Goal: Transaction & Acquisition: Purchase product/service

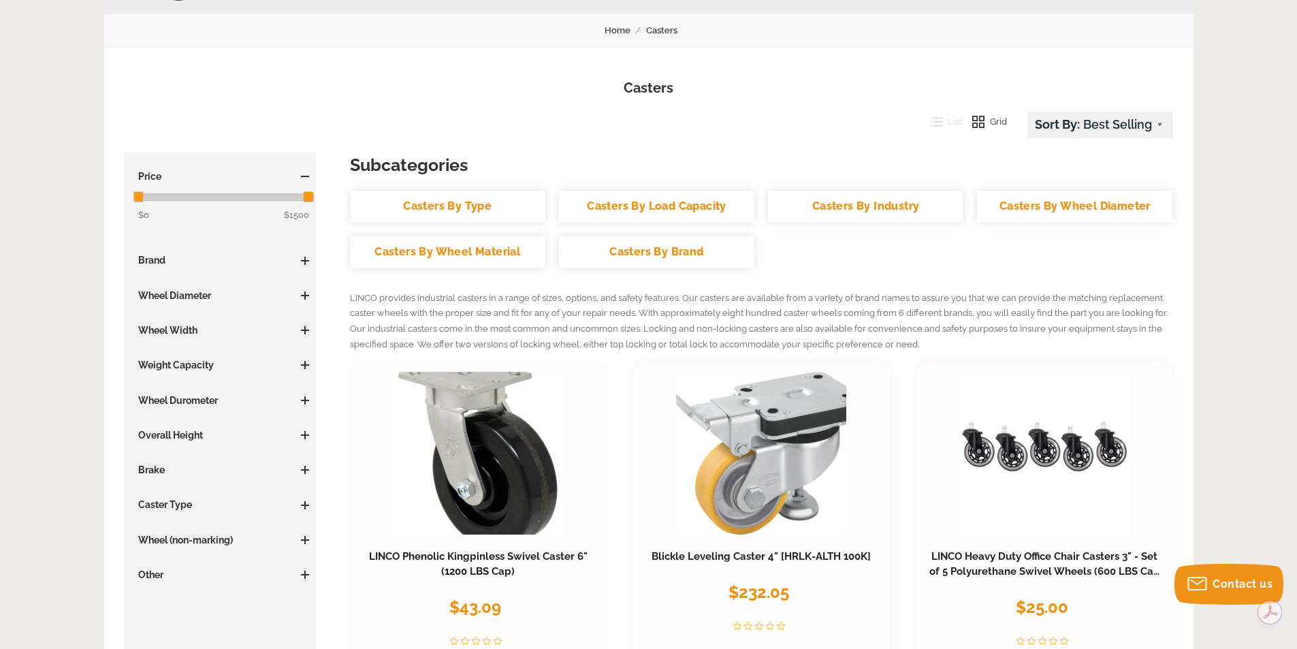
scroll to position [68, 0]
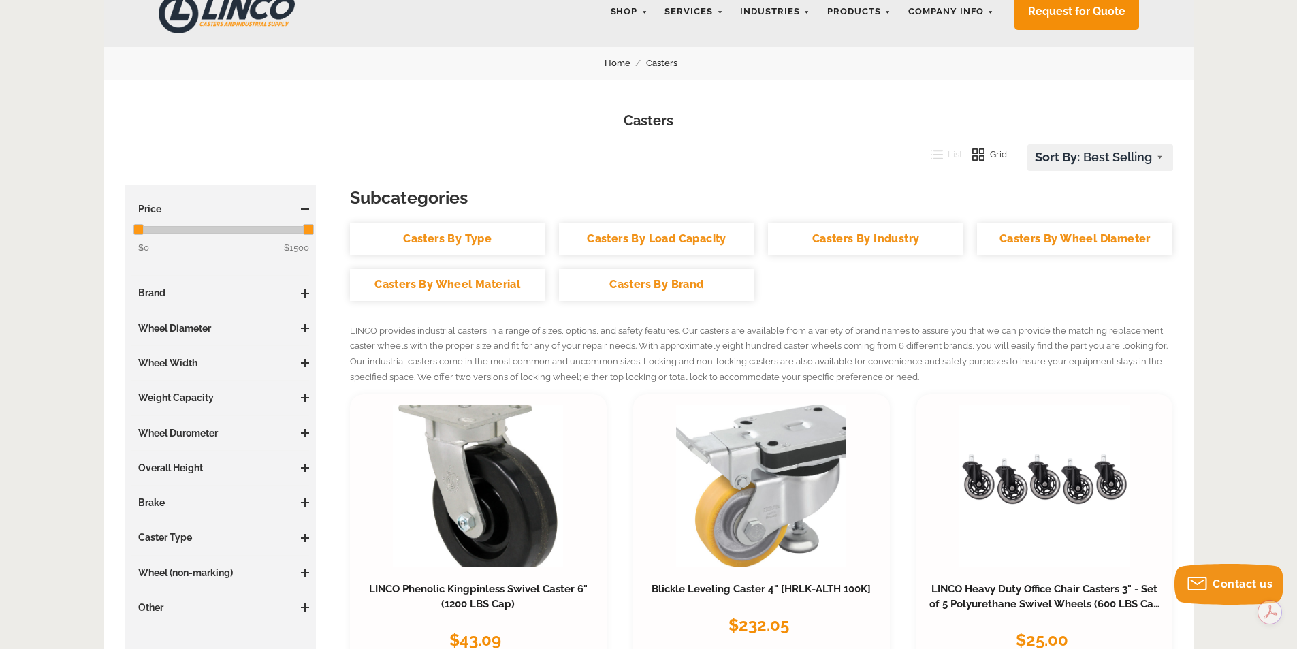
click at [454, 238] on link "Casters By Type" at bounding box center [447, 239] width 195 height 32
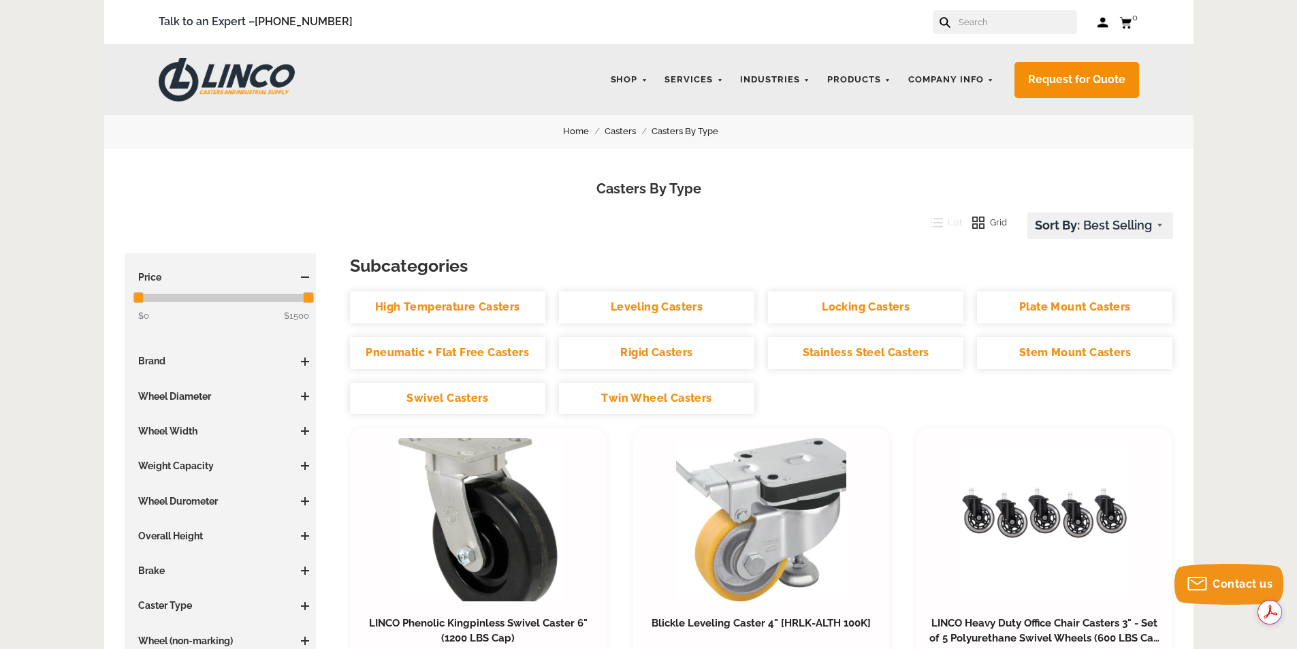
click at [419, 394] on link "Swivel Casters" at bounding box center [447, 399] width 195 height 32
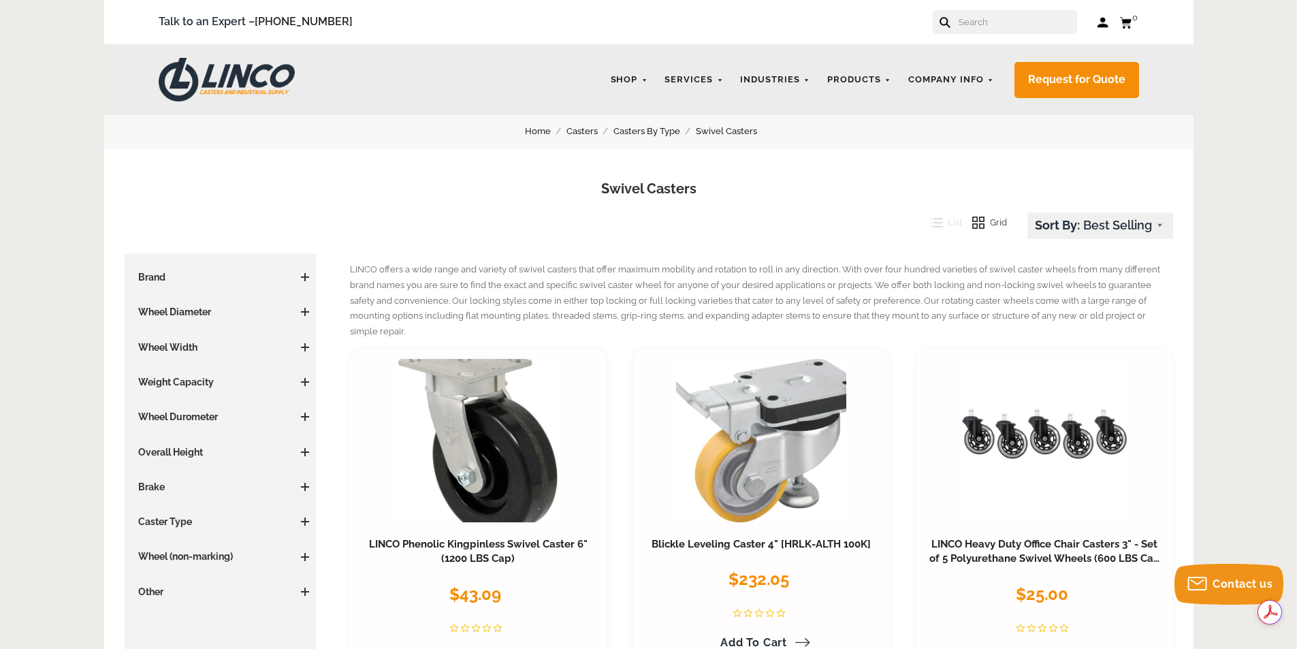
click at [1040, 29] on input "text" at bounding box center [1017, 22] width 120 height 24
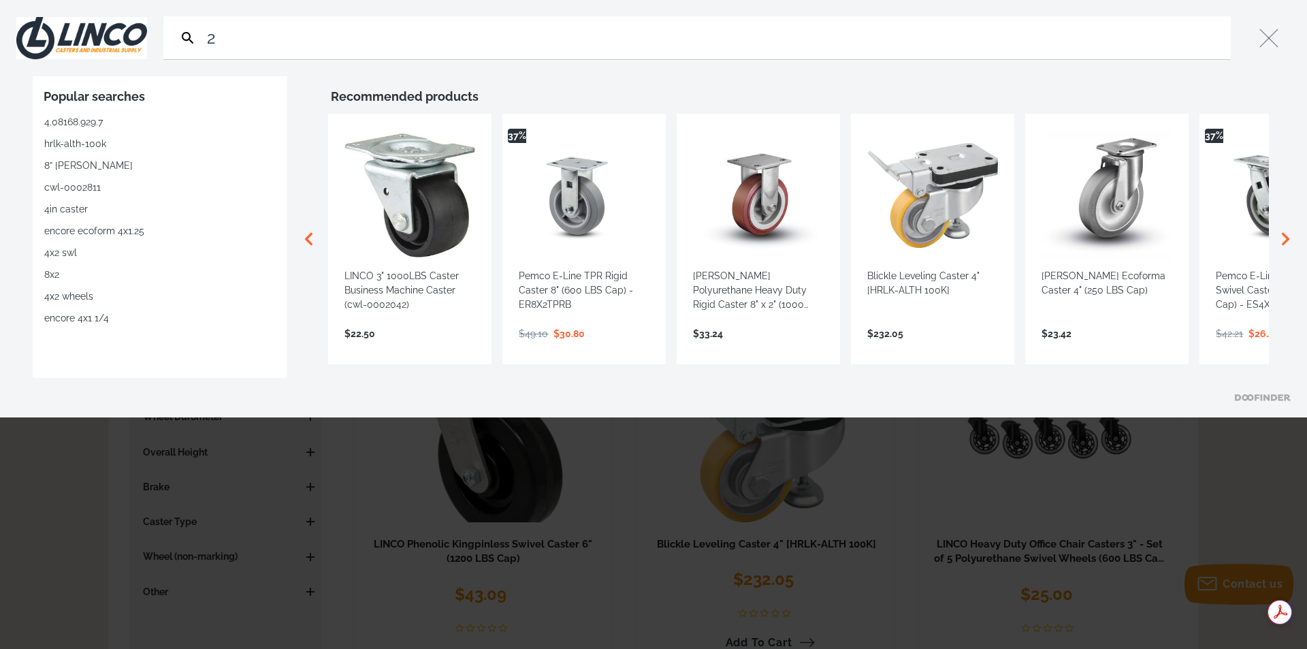
type input "2"
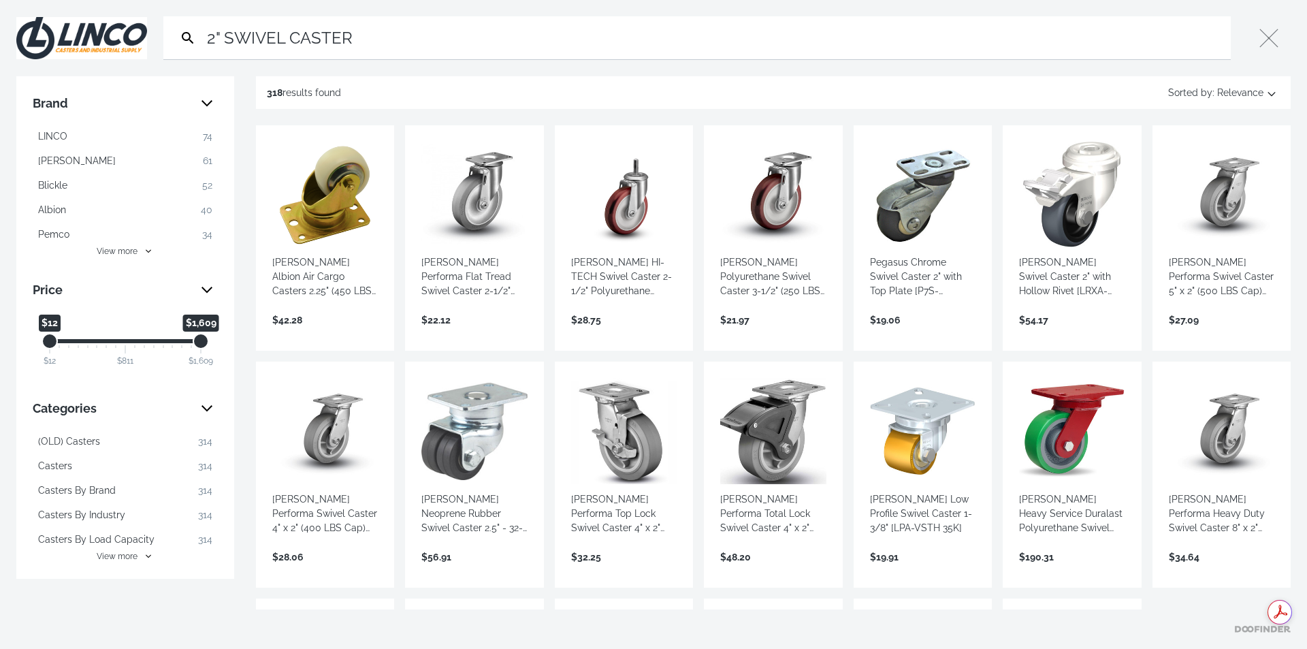
type input "2" SWIVEL CASTER"
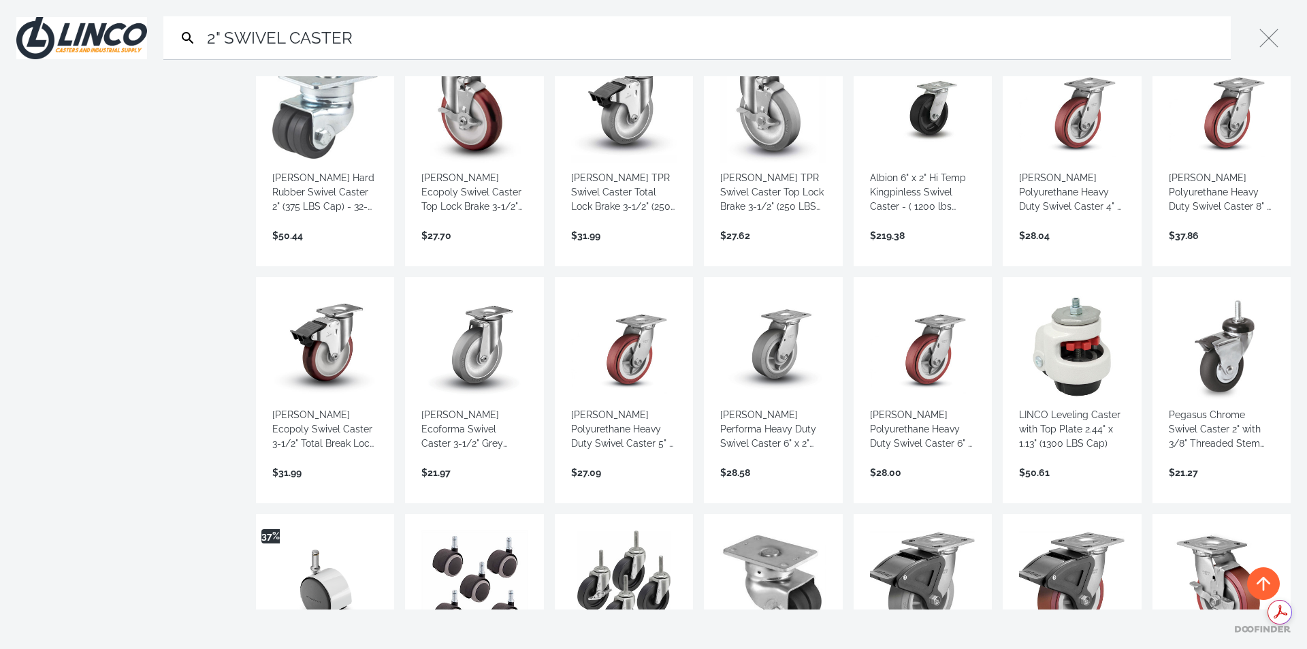
scroll to position [613, 0]
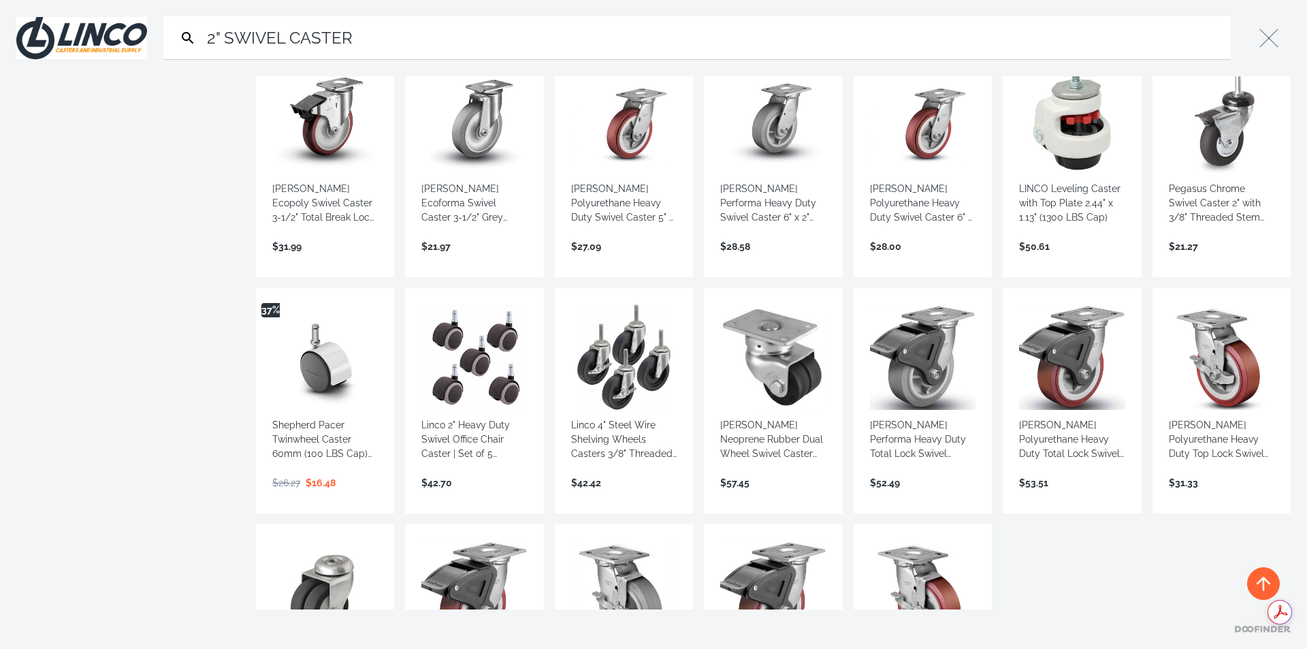
scroll to position [885, 0]
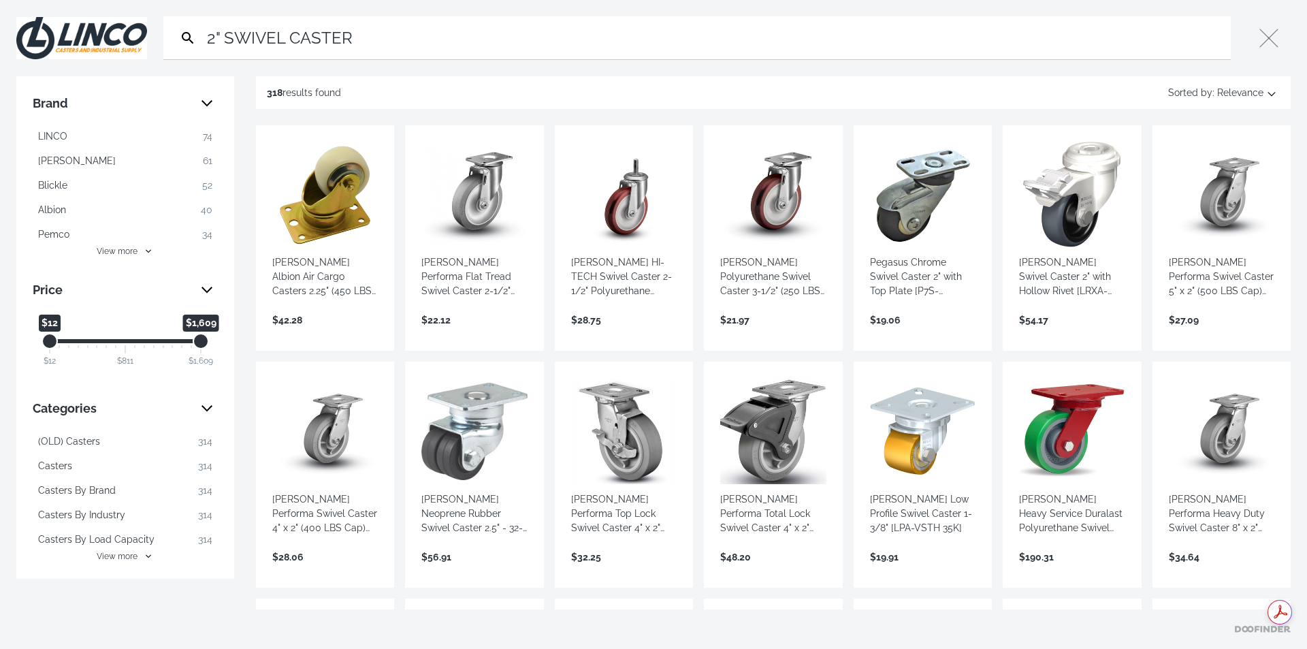
click at [460, 334] on link "View more →" at bounding box center [475, 334] width 106 height 0
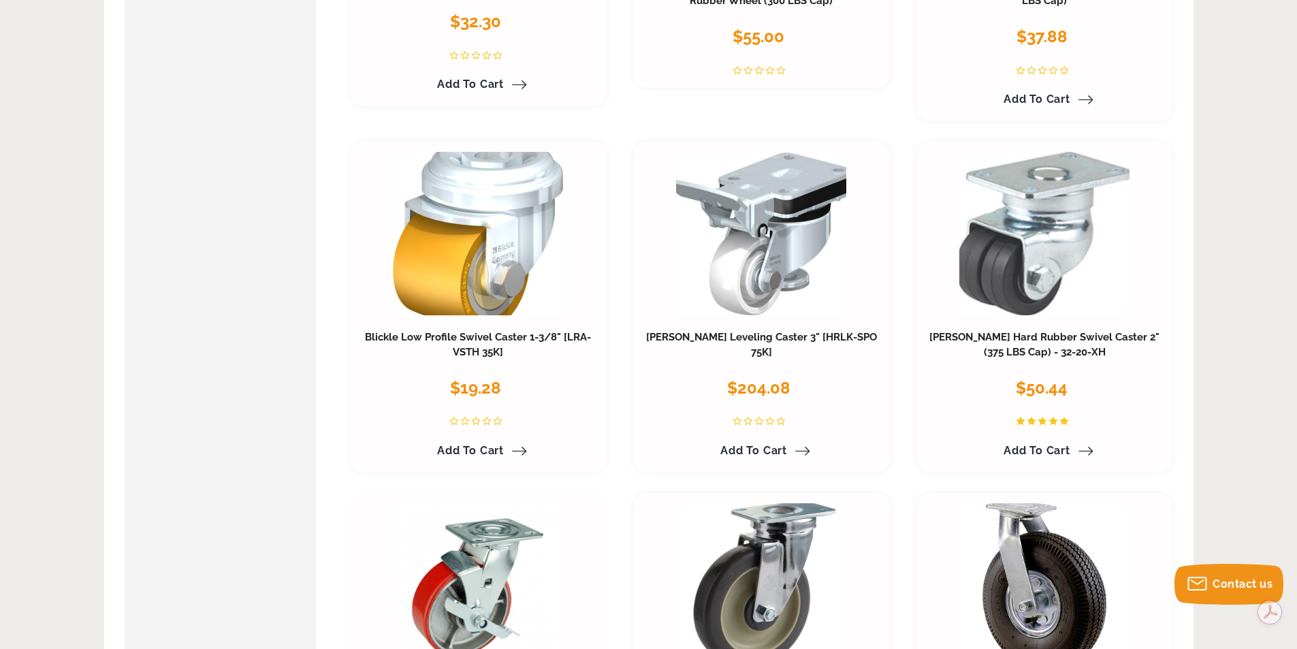
scroll to position [2315, 0]
